Goal: Information Seeking & Learning: Learn about a topic

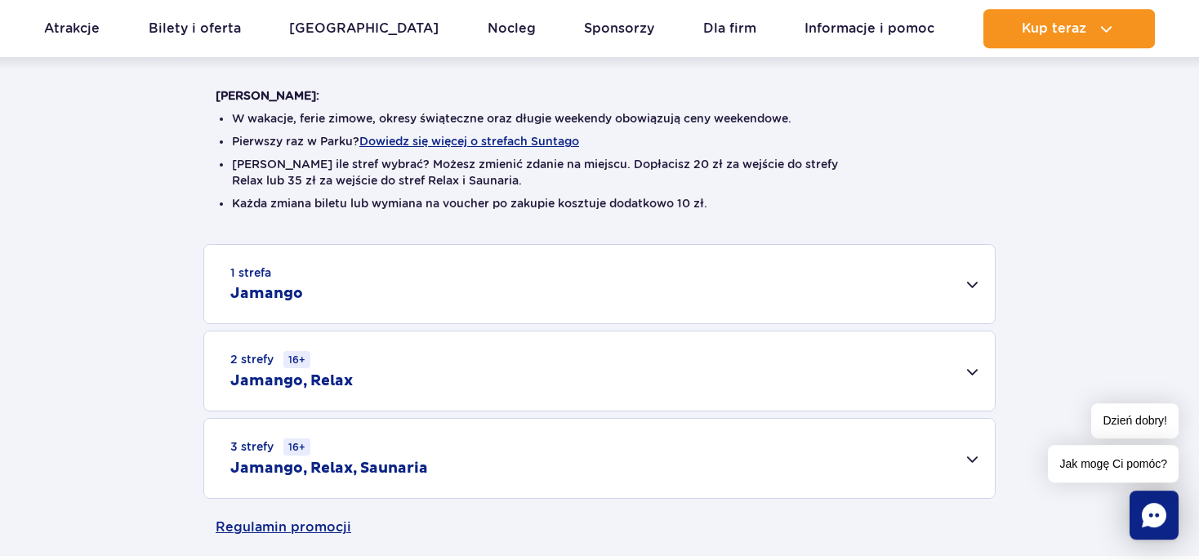
scroll to position [431, 0]
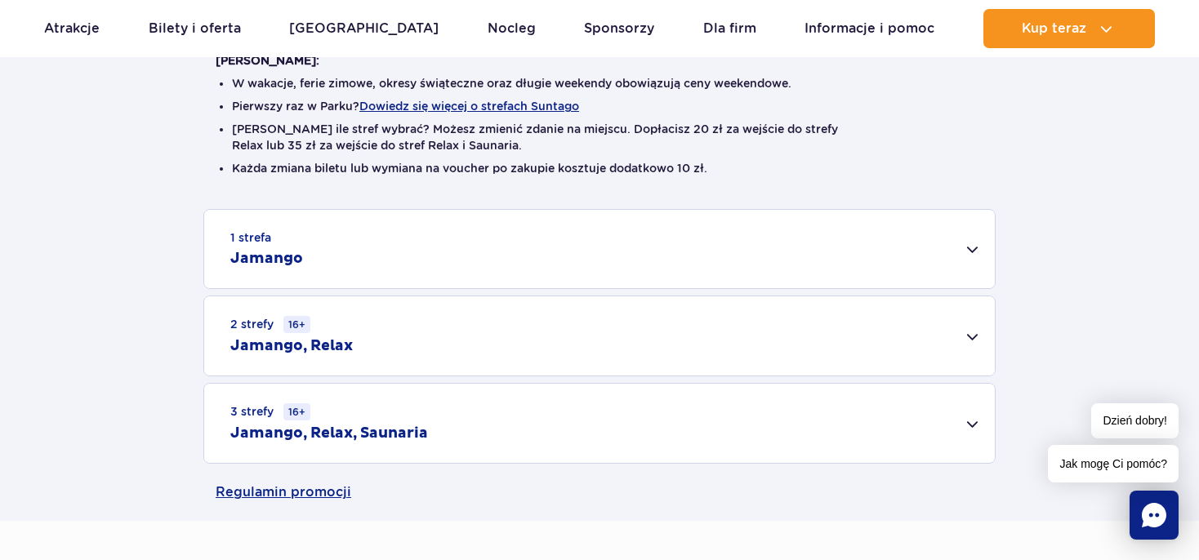
click at [966, 421] on div "3 strefy 16+ Jamango, Relax, Saunaria" at bounding box center [599, 423] width 791 height 79
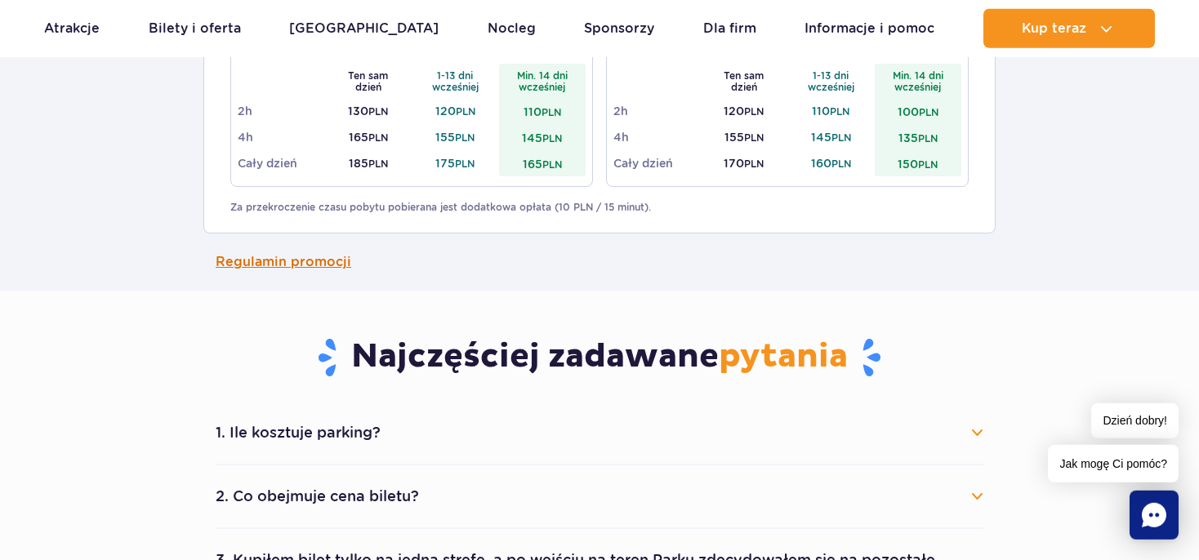
scroll to position [1035, 0]
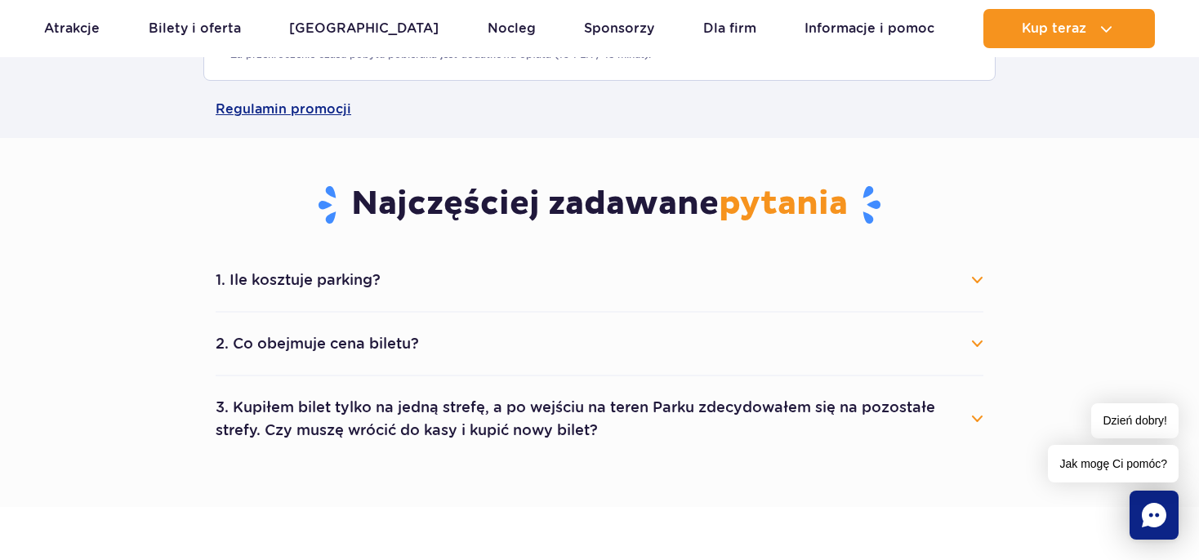
click at [979, 279] on button "1. Ile kosztuje parking?" at bounding box center [600, 280] width 768 height 36
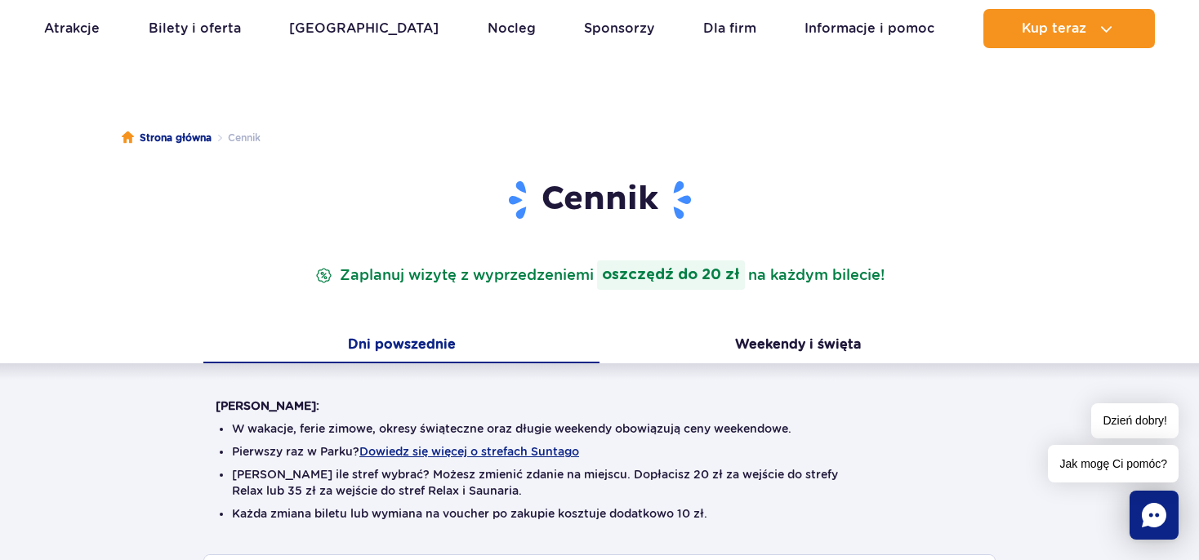
scroll to position [0, 0]
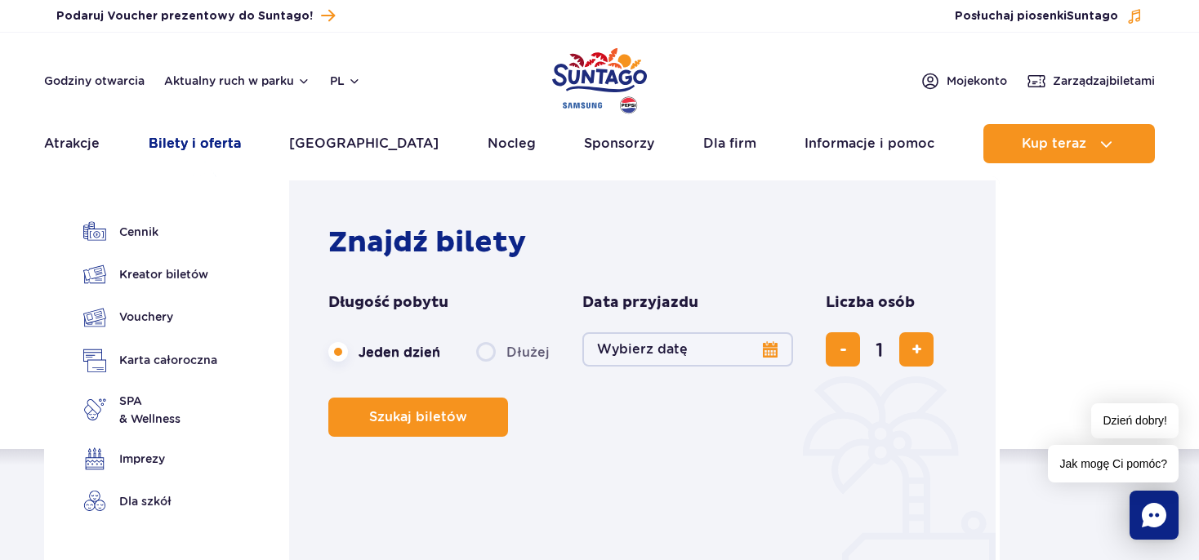
click at [169, 141] on link "Bilety i oferta" at bounding box center [195, 143] width 92 height 39
